Goal: Information Seeking & Learning: Learn about a topic

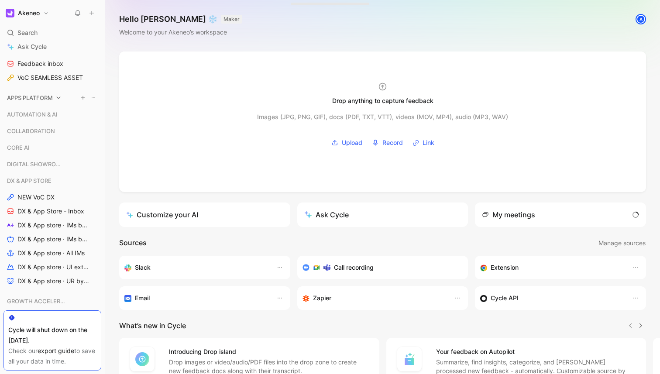
scroll to position [131, 0]
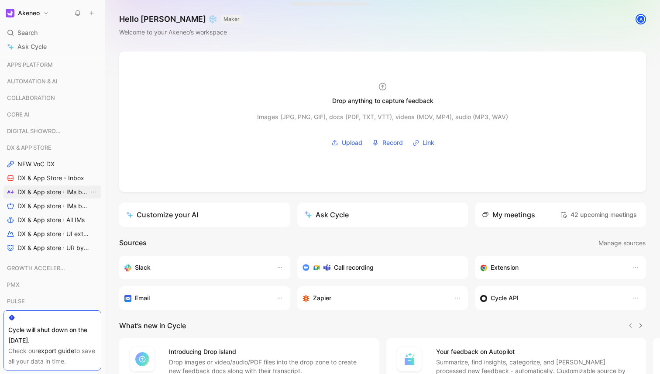
click at [53, 190] on span "DX & App store · IMs by feature" at bounding box center [53, 192] width 72 height 9
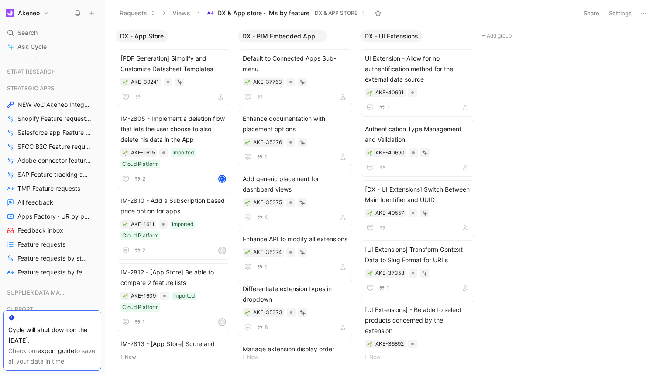
scroll to position [475, 0]
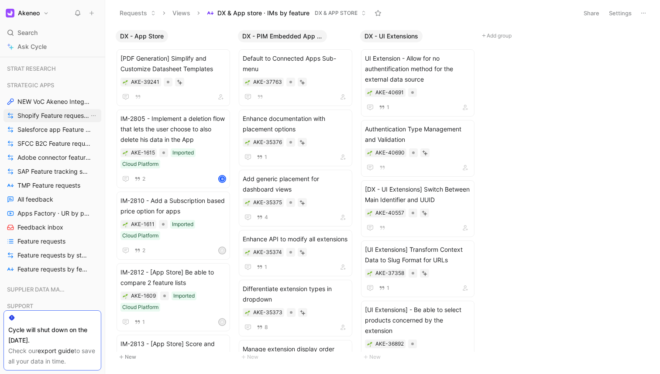
click at [61, 115] on span "Shopify Feature requests by status" at bounding box center [53, 115] width 72 height 9
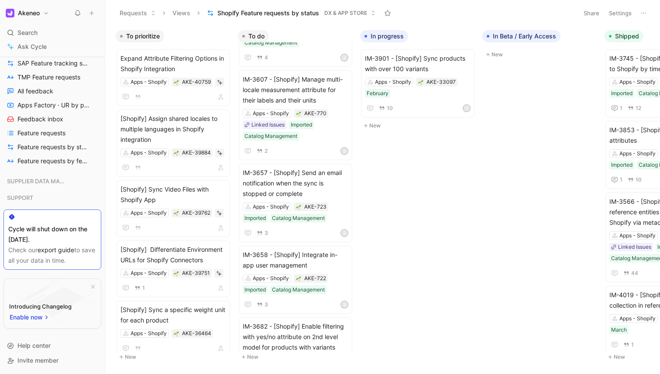
scroll to position [1365, 0]
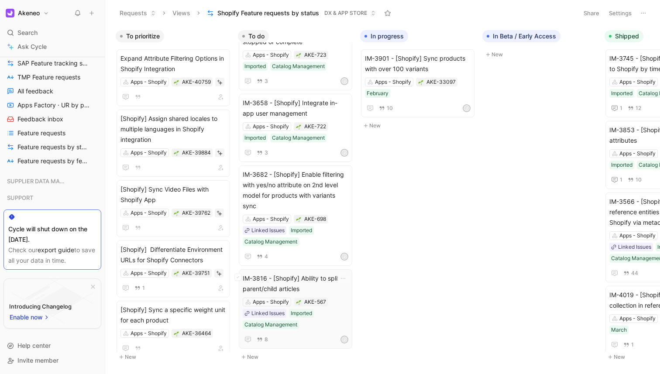
click at [311, 281] on span "IM-3816 - [Shopify] Ability to split parent/child articles" at bounding box center [296, 283] width 106 height 21
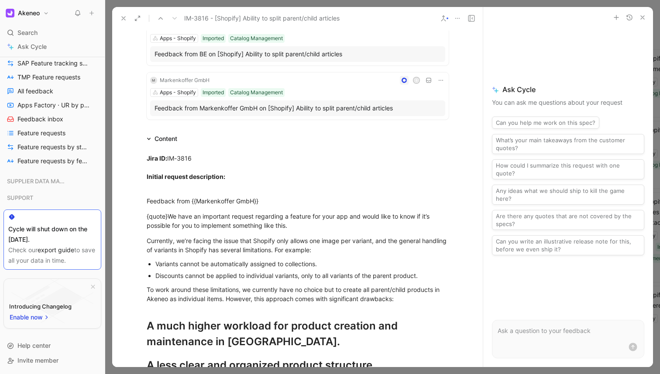
scroll to position [451, 0]
click at [252, 238] on div "Currently, we’re facing the issue that Shopify only allows one image per varian…" at bounding box center [298, 245] width 302 height 18
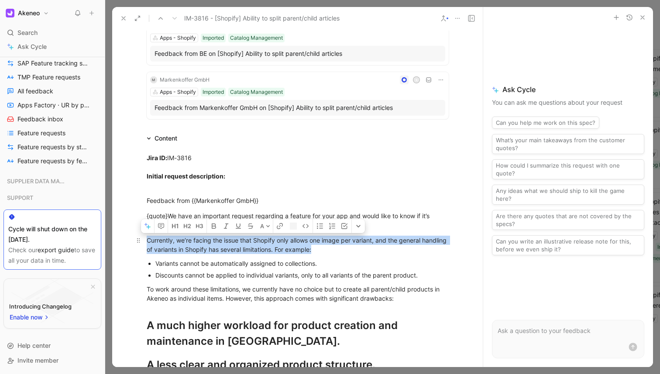
click at [252, 238] on div "Currently, we’re facing the issue that Shopify only allows one image per varian…" at bounding box center [298, 245] width 302 height 18
click at [256, 245] on div "Currently, we’re facing the issue that Shopify only allows one image per varian…" at bounding box center [298, 245] width 302 height 18
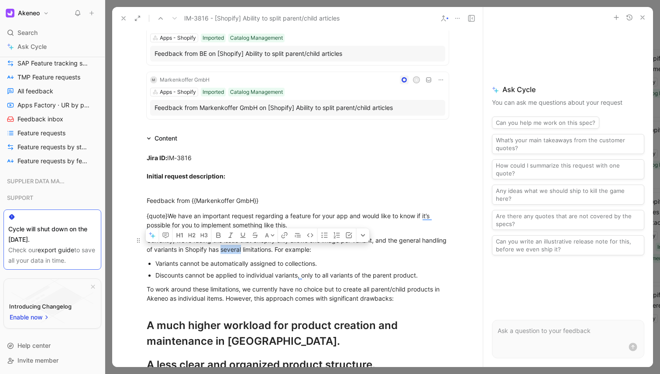
click at [256, 245] on div "Currently, we’re facing the issue that Shopify only allows one image per varian…" at bounding box center [298, 245] width 302 height 18
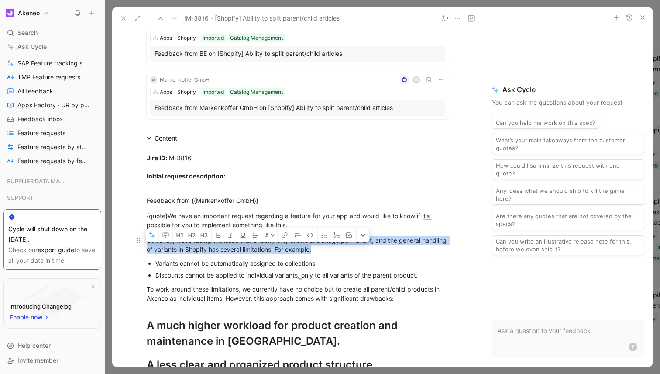
click at [256, 245] on div "Currently, we’re facing the issue that Shopify only allows one image per varian…" at bounding box center [298, 245] width 302 height 18
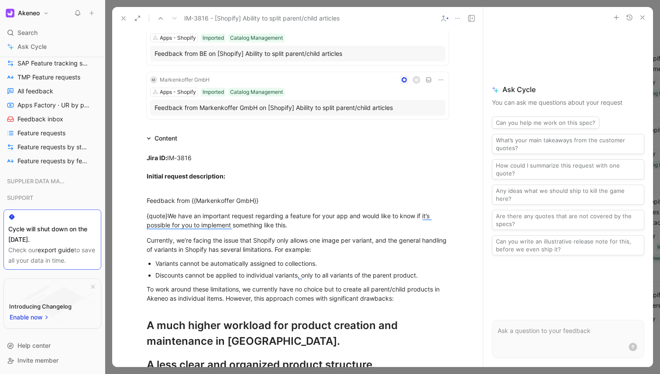
click at [318, 279] on div "Discounts cannot be applied to individual variants, only to all variants of the…" at bounding box center [301, 275] width 293 height 9
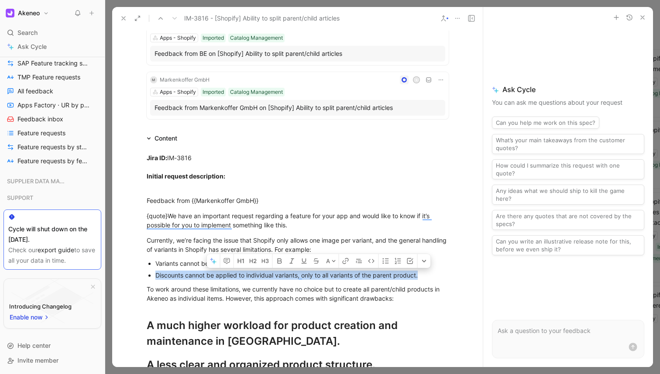
click at [318, 279] on div "Discounts cannot be applied to individual variants, only to all variants of the…" at bounding box center [301, 275] width 293 height 9
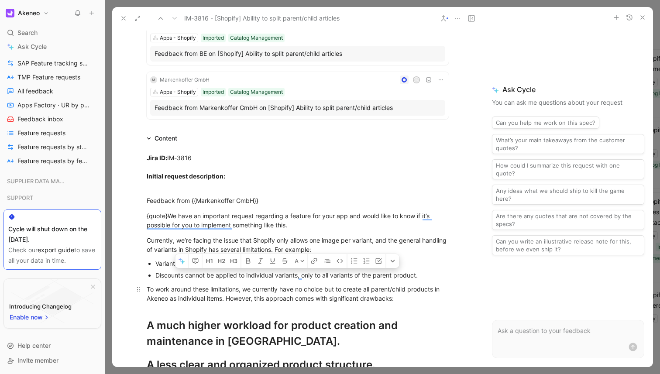
click at [328, 286] on div "To work around these limitations, we currently have no choice but to create all…" at bounding box center [298, 294] width 302 height 18
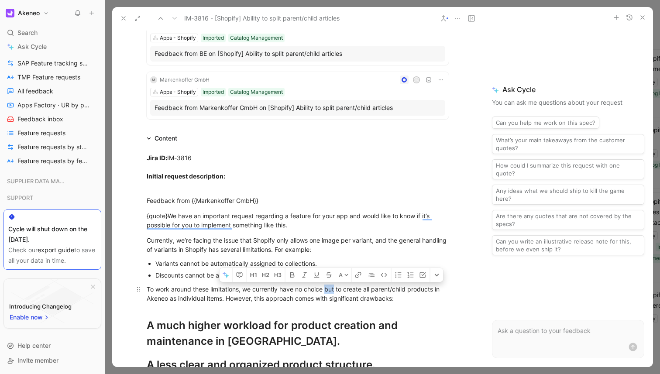
click at [328, 286] on div "To work around these limitations, we currently have no choice but to create all…" at bounding box center [298, 294] width 302 height 18
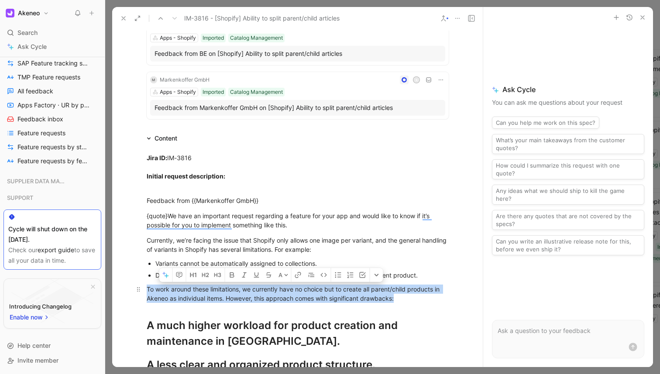
click at [328, 286] on div "To work around these limitations, we currently have no choice but to create all…" at bounding box center [298, 294] width 302 height 18
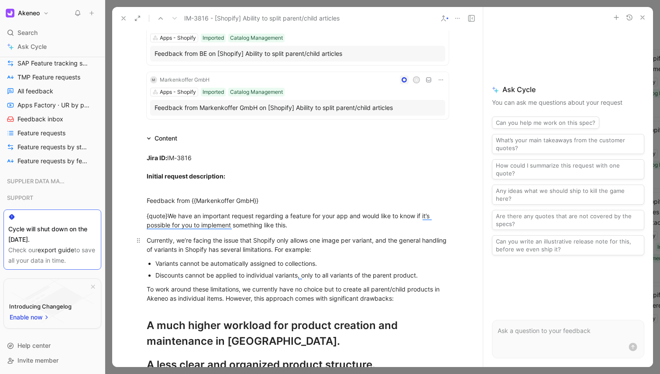
click at [375, 247] on div "Currently, we’re facing the issue that Shopify only allows one image per varian…" at bounding box center [298, 245] width 302 height 18
click at [109, 311] on div at bounding box center [382, 187] width 555 height 374
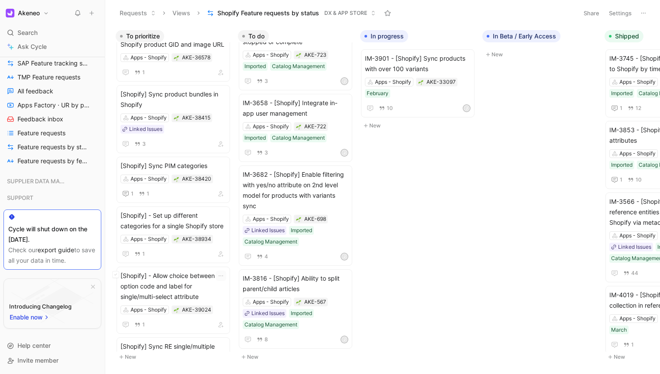
scroll to position [354, 0]
